Goal: Transaction & Acquisition: Subscribe to service/newsletter

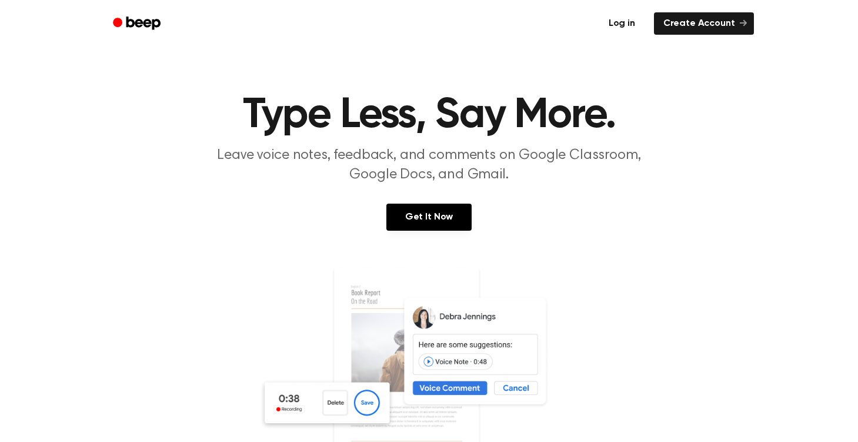
click at [623, 19] on link "Log in" at bounding box center [622, 23] width 50 height 27
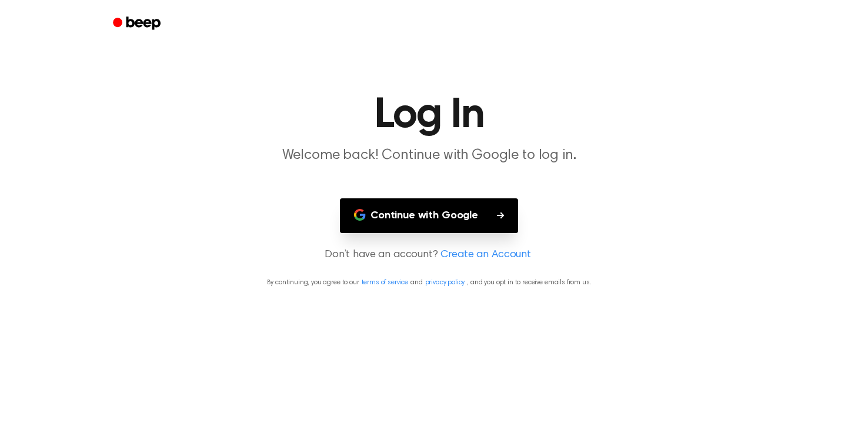
click at [451, 212] on button "Continue with Google" at bounding box center [429, 215] width 178 height 35
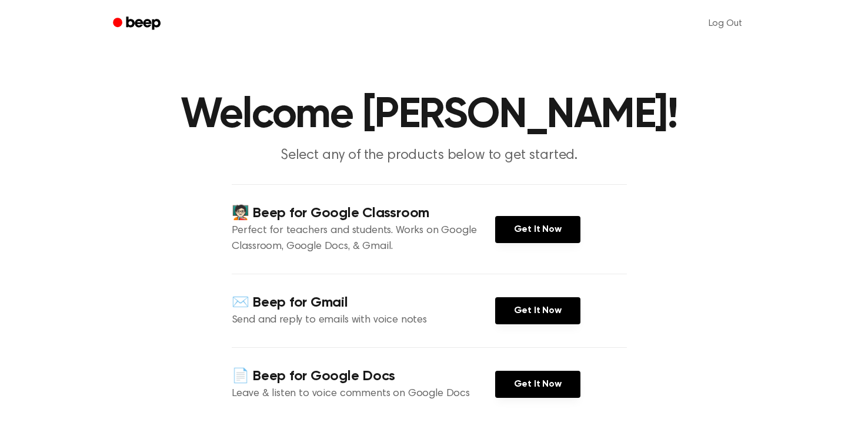
click at [131, 16] on icon "Beep" at bounding box center [138, 23] width 50 height 17
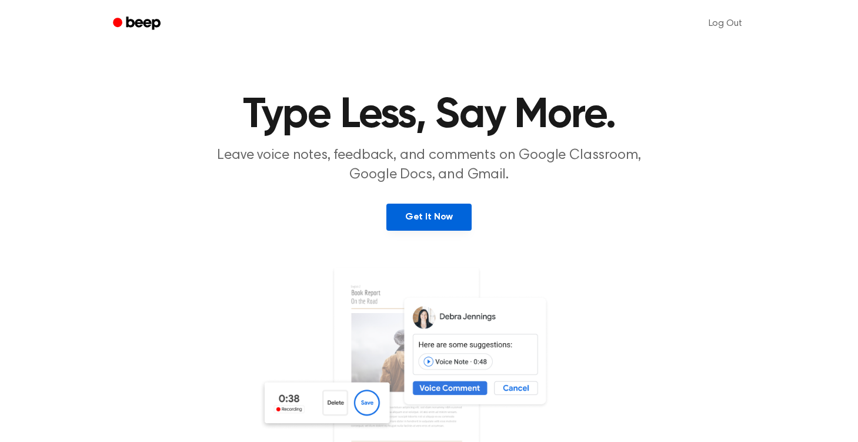
click at [404, 215] on link "Get It Now" at bounding box center [428, 216] width 85 height 27
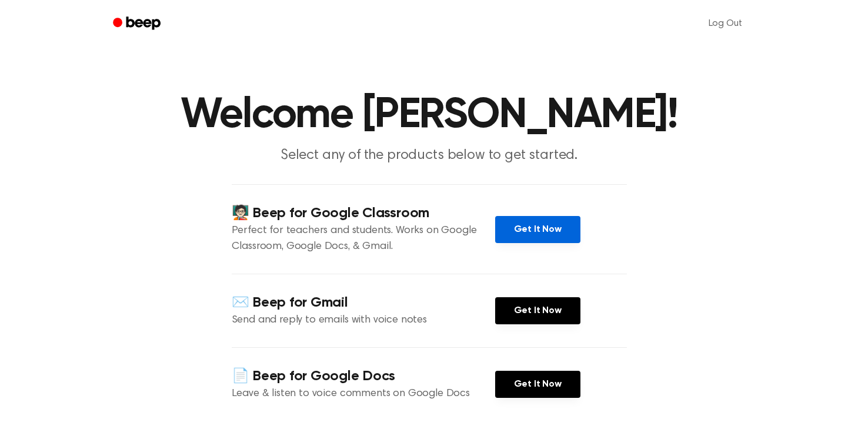
click at [531, 233] on link "Get It Now" at bounding box center [537, 229] width 85 height 27
